Goal: Task Accomplishment & Management: Use online tool/utility

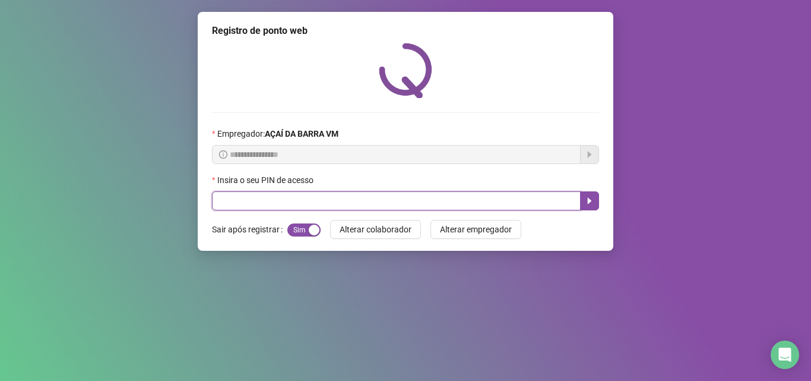
drag, startPoint x: 322, startPoint y: 195, endPoint x: 327, endPoint y: 209, distance: 15.0
click at [325, 202] on input "text" at bounding box center [396, 200] width 369 height 19
type input "*****"
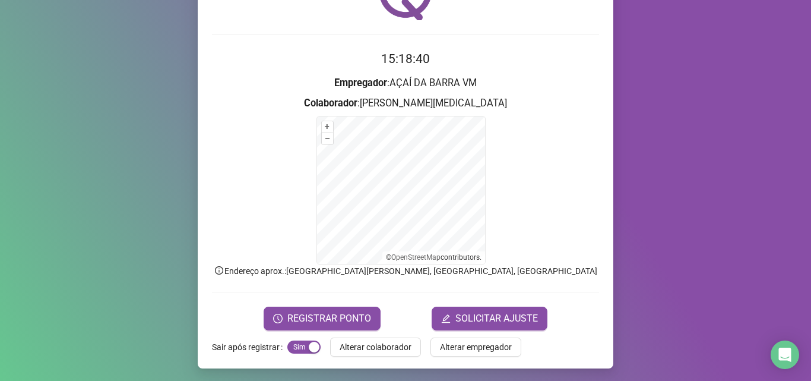
scroll to position [80, 0]
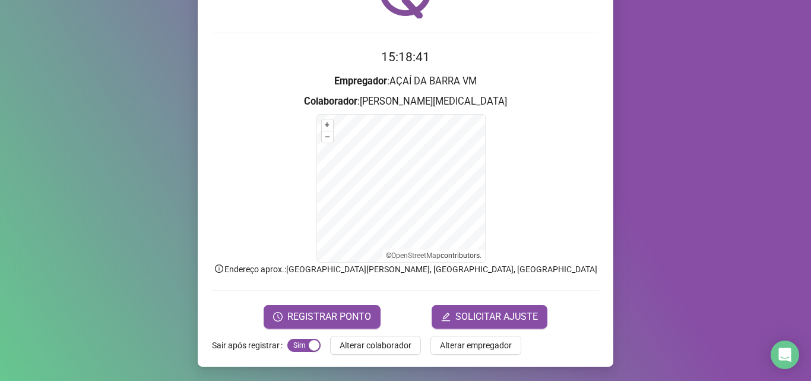
click at [316, 303] on form "15:18:41 Empregador : AÇAÍ DA BARRA VM Colaborador : [PERSON_NAME][MEDICAL_DATA…" at bounding box center [405, 188] width 387 height 280
click at [329, 313] on span "REGISTRAR PONTO" at bounding box center [329, 316] width 84 height 14
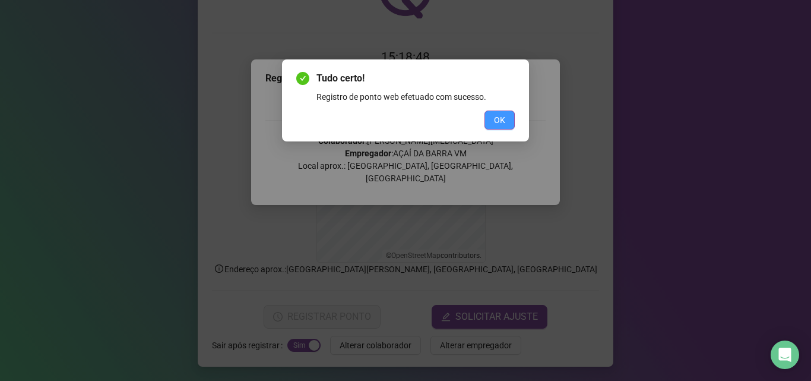
click at [499, 117] on span "OK" at bounding box center [499, 119] width 11 height 13
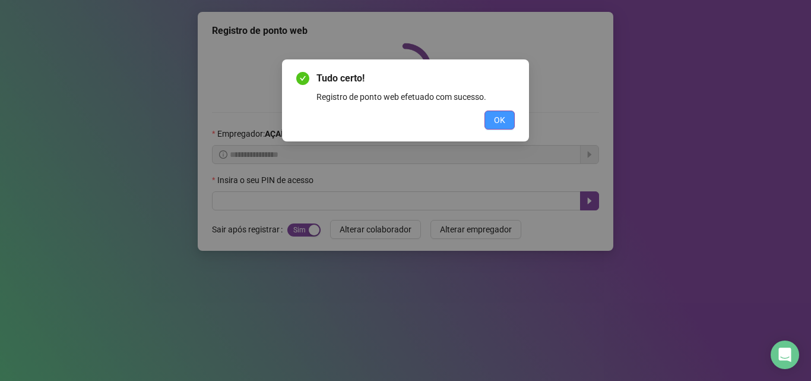
scroll to position [0, 0]
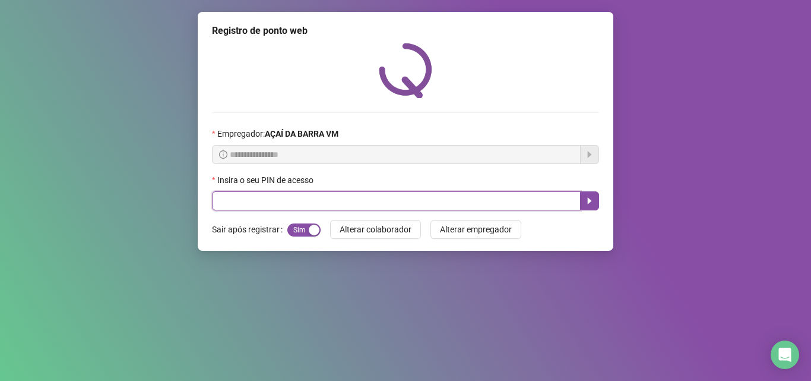
click at [486, 198] on input "text" at bounding box center [396, 200] width 369 height 19
type input "*****"
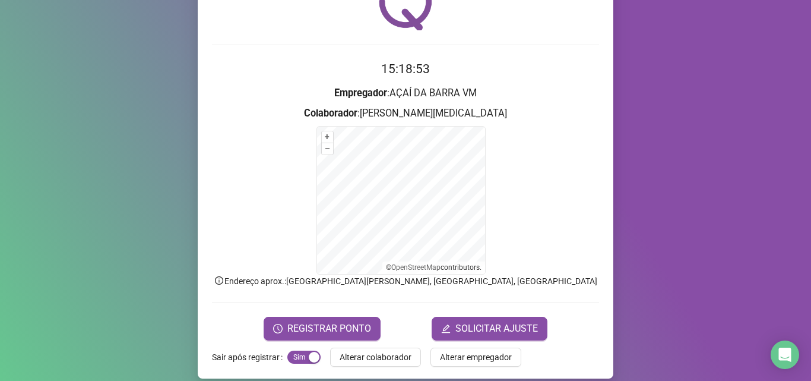
scroll to position [80, 0]
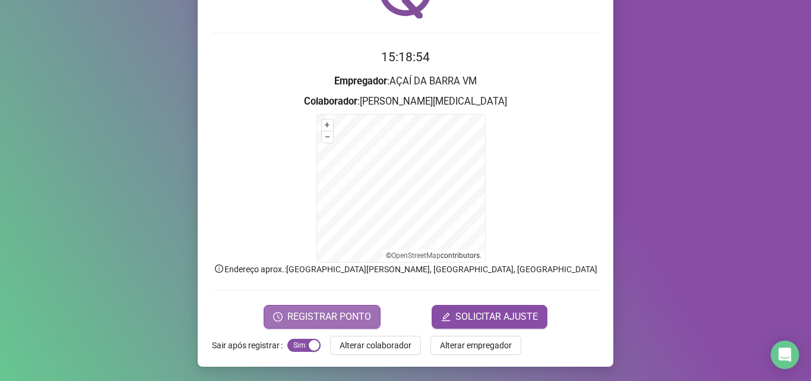
click at [363, 322] on span "REGISTRAR PONTO" at bounding box center [329, 316] width 84 height 14
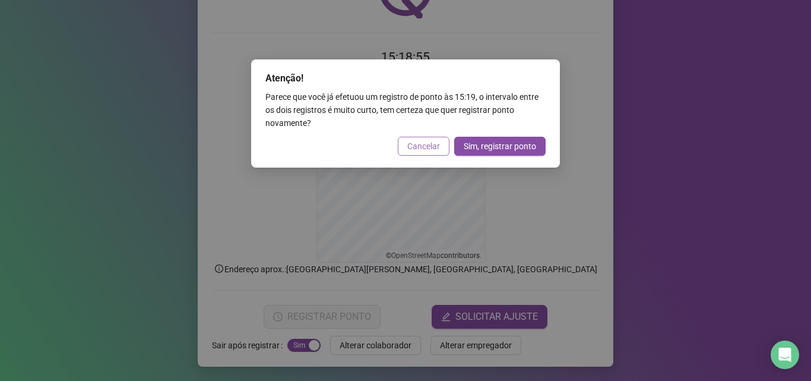
click at [425, 145] on span "Cancelar" at bounding box center [423, 146] width 33 height 13
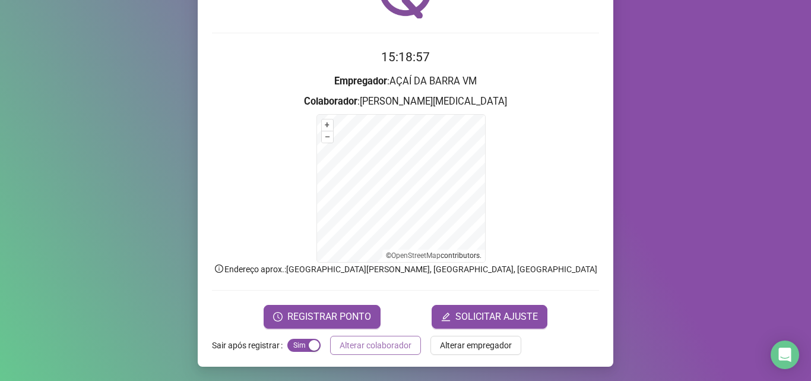
click at [340, 340] on span "Alterar colaborador" at bounding box center [376, 344] width 72 height 13
